Goal: Find specific page/section: Find specific page/section

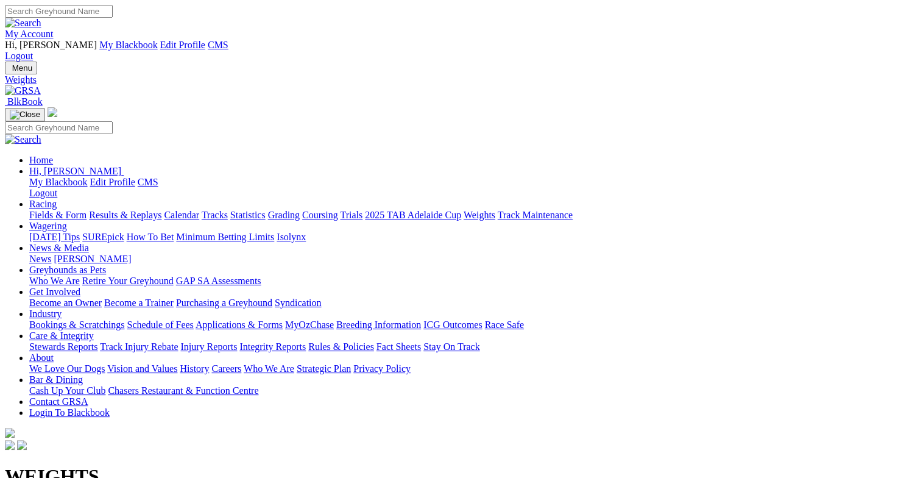
click at [158, 210] on link "Results & Replays" at bounding box center [125, 215] width 73 height 10
click at [54, 29] on link "My Account" at bounding box center [29, 34] width 49 height 10
